Goal: Task Accomplishment & Management: Manage account settings

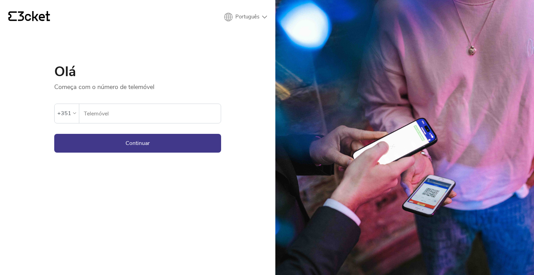
click at [179, 111] on input "Telemóvel" at bounding box center [151, 113] width 137 height 19
type input "914524161"
click at [132, 142] on button "Continuar" at bounding box center [137, 143] width 167 height 19
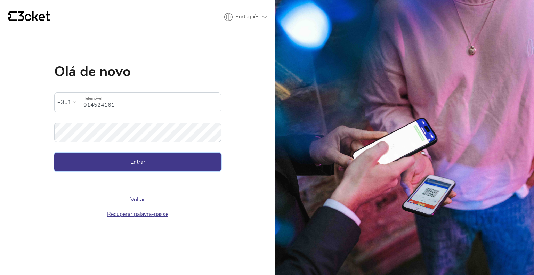
click at [152, 156] on button "Entrar" at bounding box center [137, 162] width 167 height 19
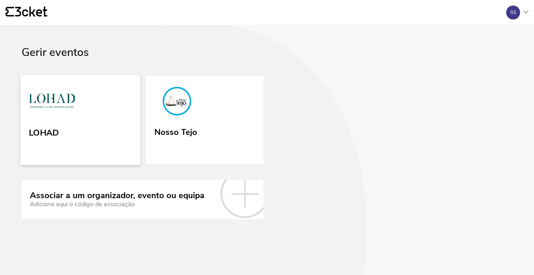
click at [124, 121] on link "LOHAD" at bounding box center [81, 120] width 120 height 90
